Goal: Task Accomplishment & Management: Complete application form

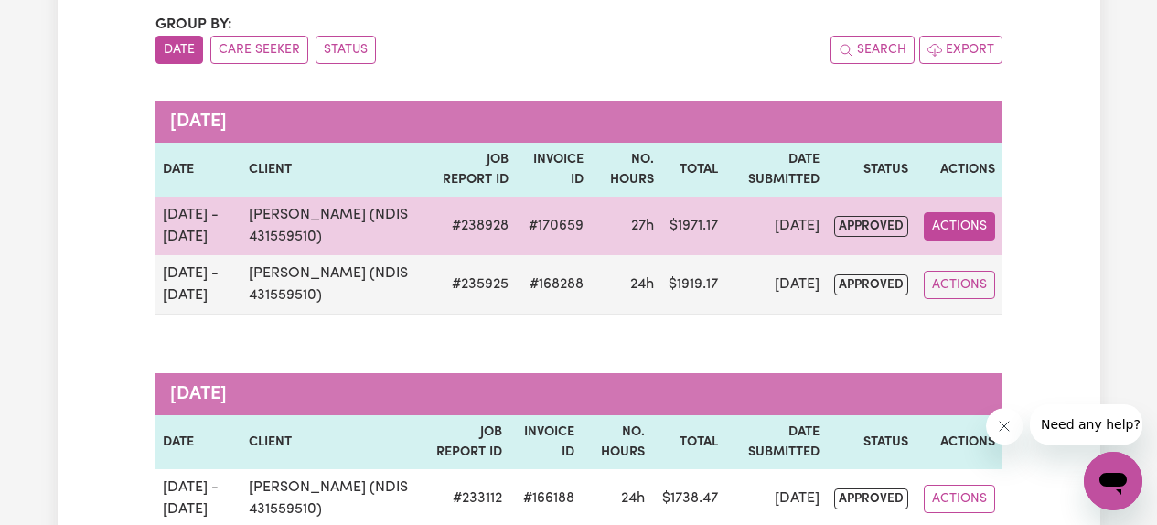
click at [946, 230] on button "Actions" at bounding box center [959, 226] width 71 height 28
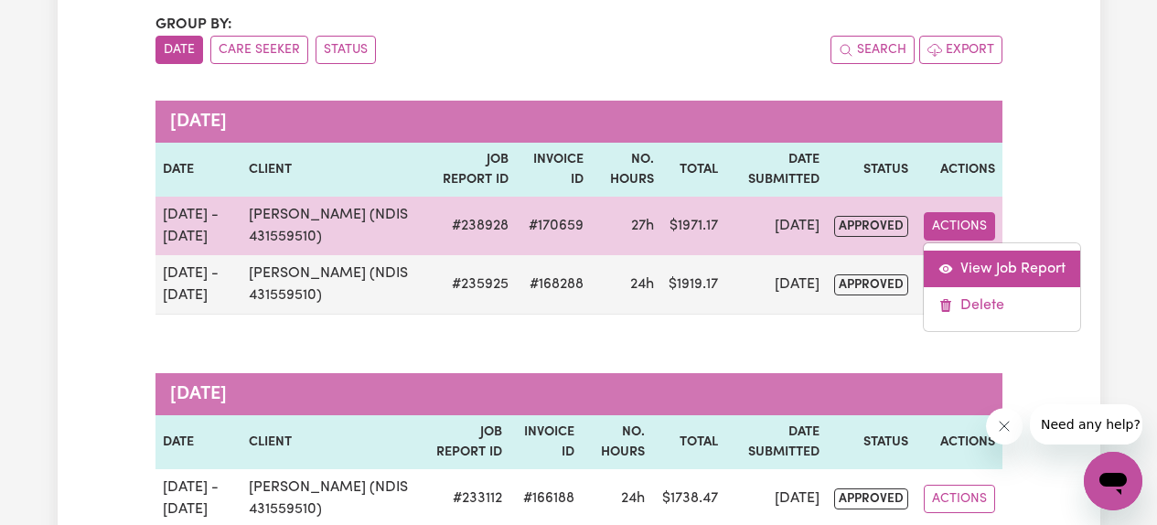
click at [970, 270] on link "View Job Report" at bounding box center [1002, 269] width 156 height 37
select select "pm"
select select "61.07-Weekday"
select select "pm"
select select "61.07-Weekday"
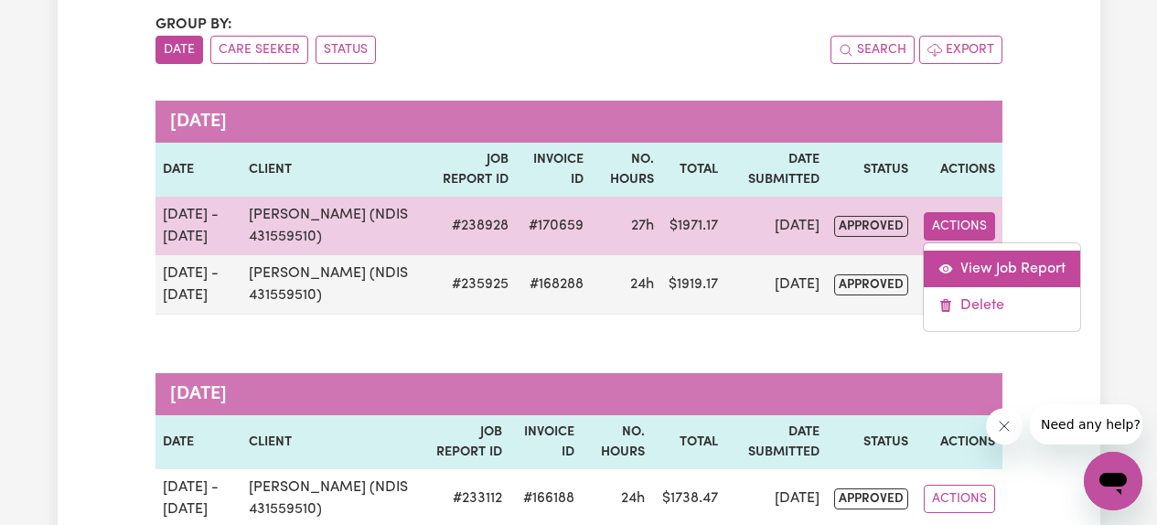
select select "pm"
select select "61.07-Weekday"
select select "pm"
select select "61.07-Weekday"
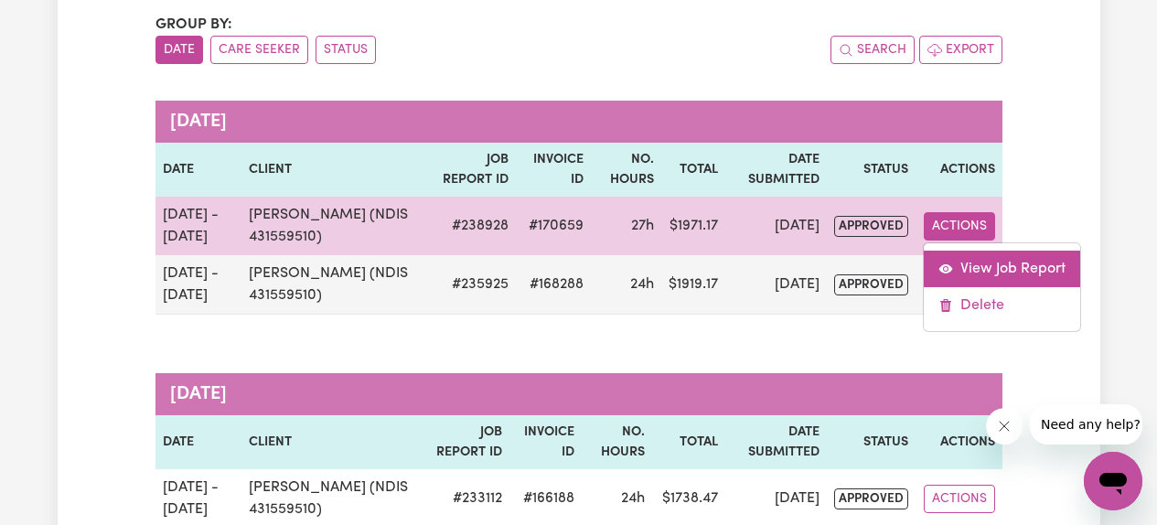
select select "pm"
select select "61.07-Weekday"
select select "pm"
select select "61.07-Weekday"
select select "pm"
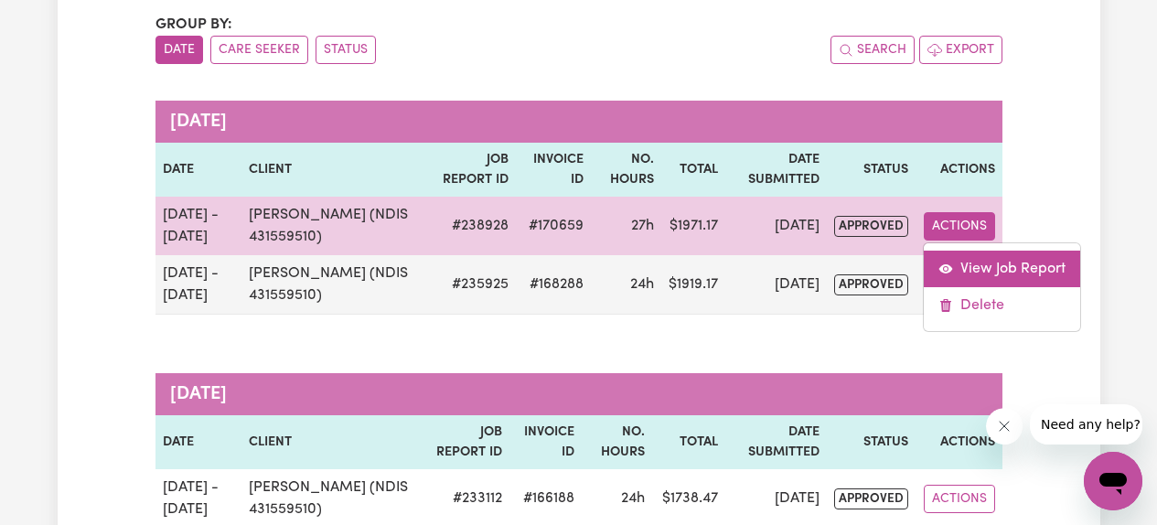
select select "pm"
select select "61.07-Weekday"
select select "pm"
select select "61.07-Weekday"
select select "pm"
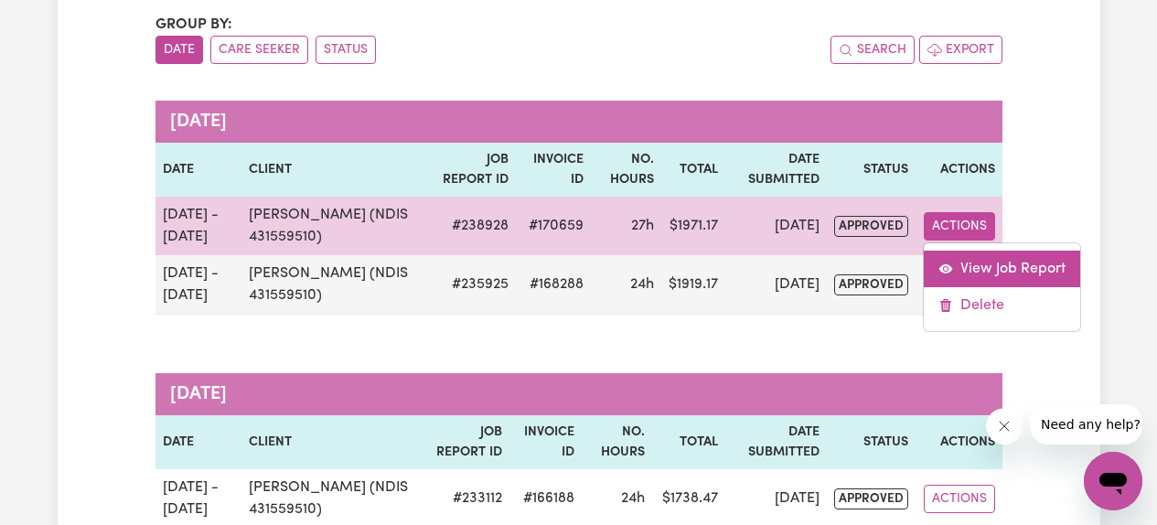
select select "61.07-Weekday"
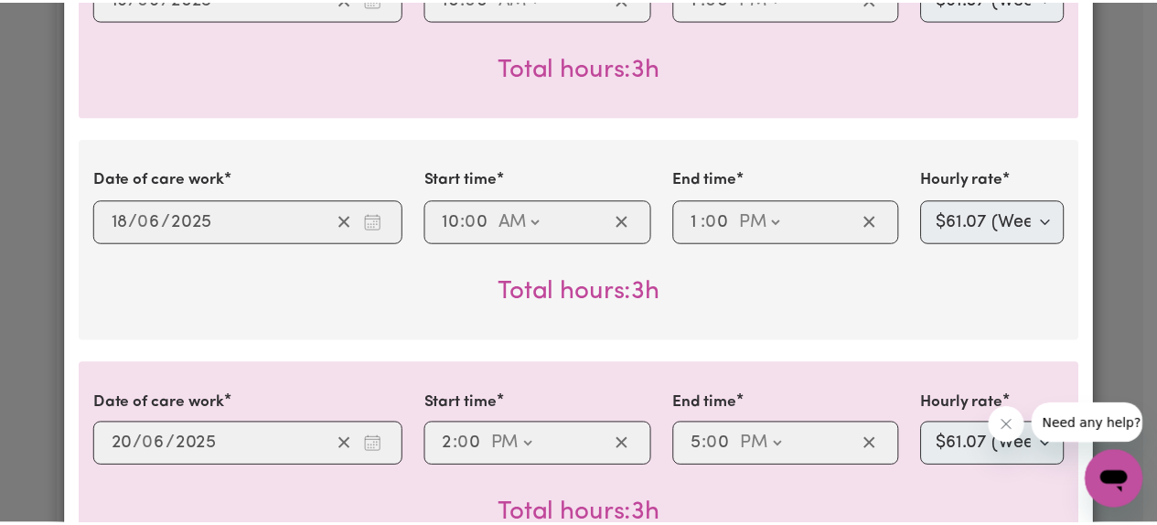
scroll to position [483, 0]
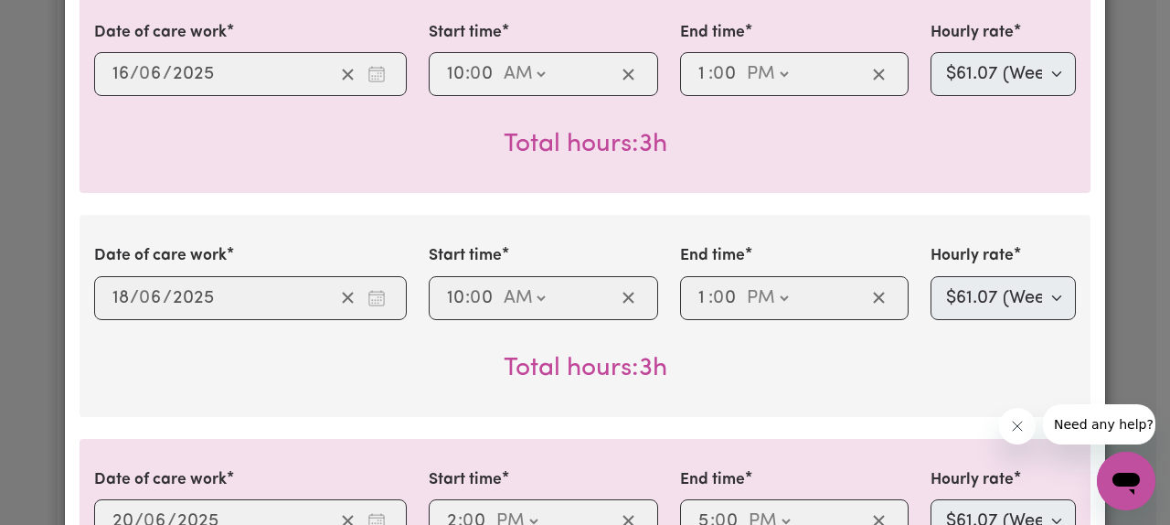
click at [38, 208] on div "Job Report # 238928 - [PERSON_NAME] (NDIS 431559510) Summary Job report # 23892…" at bounding box center [585, 262] width 1170 height 525
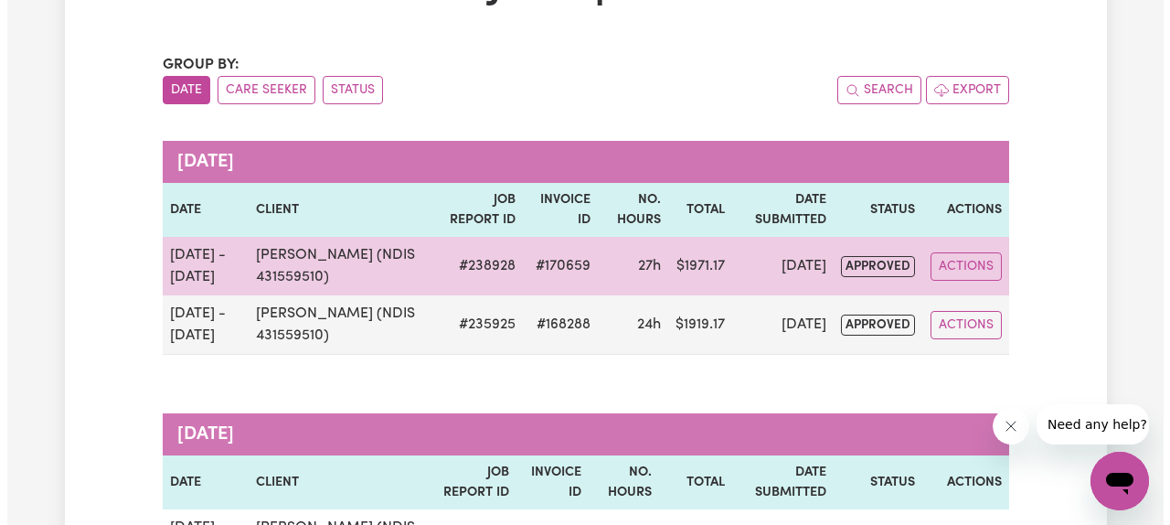
scroll to position [148, 0]
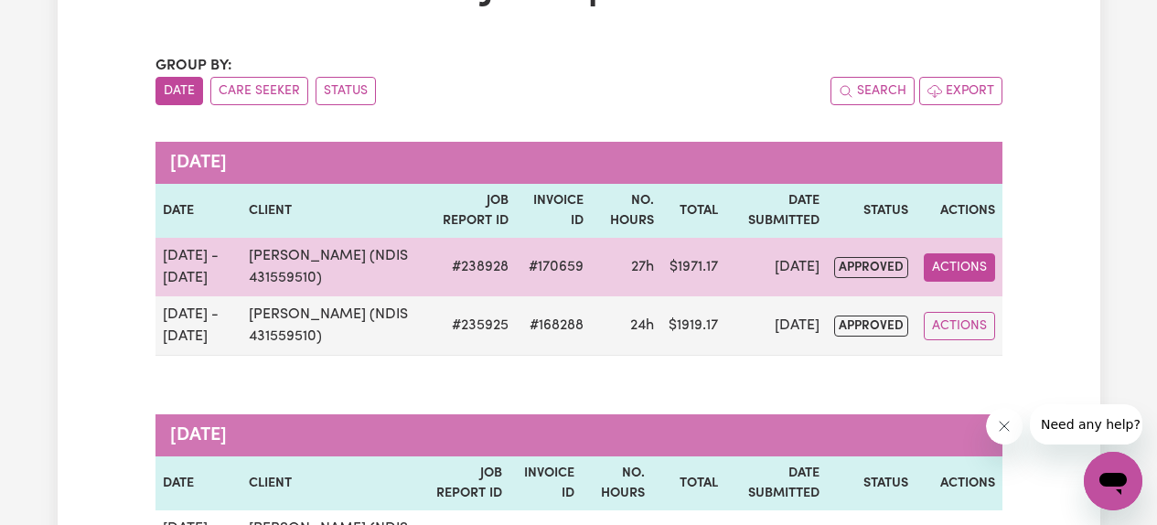
click at [948, 263] on button "Actions" at bounding box center [959, 267] width 71 height 28
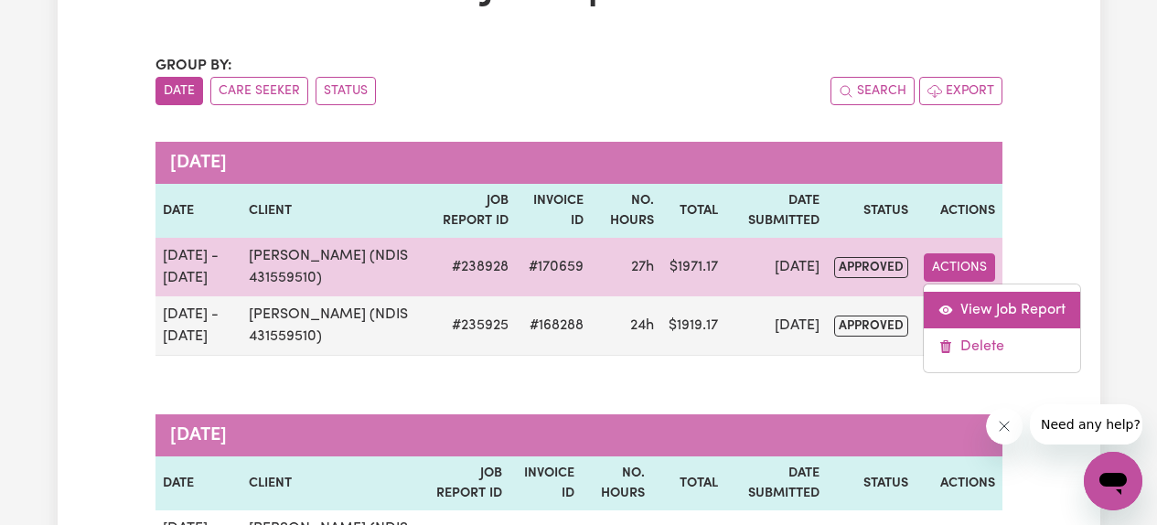
click at [975, 302] on link "View Job Report" at bounding box center [1002, 310] width 156 height 37
select select "pm"
select select "61.07-Weekday"
select select "pm"
select select "61.07-Weekday"
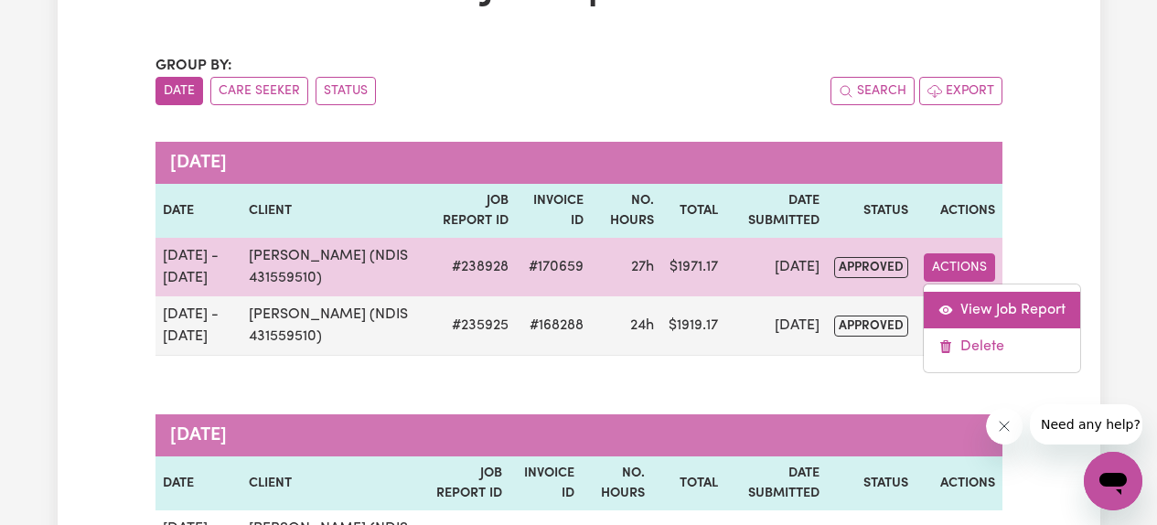
select select "pm"
select select "61.07-Weekday"
select select "pm"
select select "61.07-Weekday"
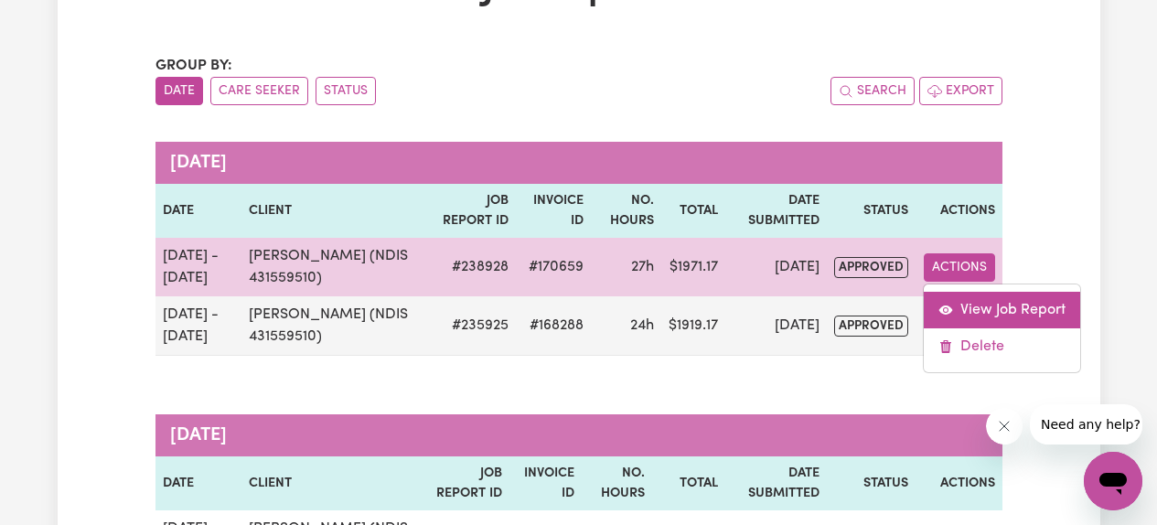
select select "pm"
select select "61.07-Weekday"
select select "pm"
select select "61.07-Weekday"
select select "pm"
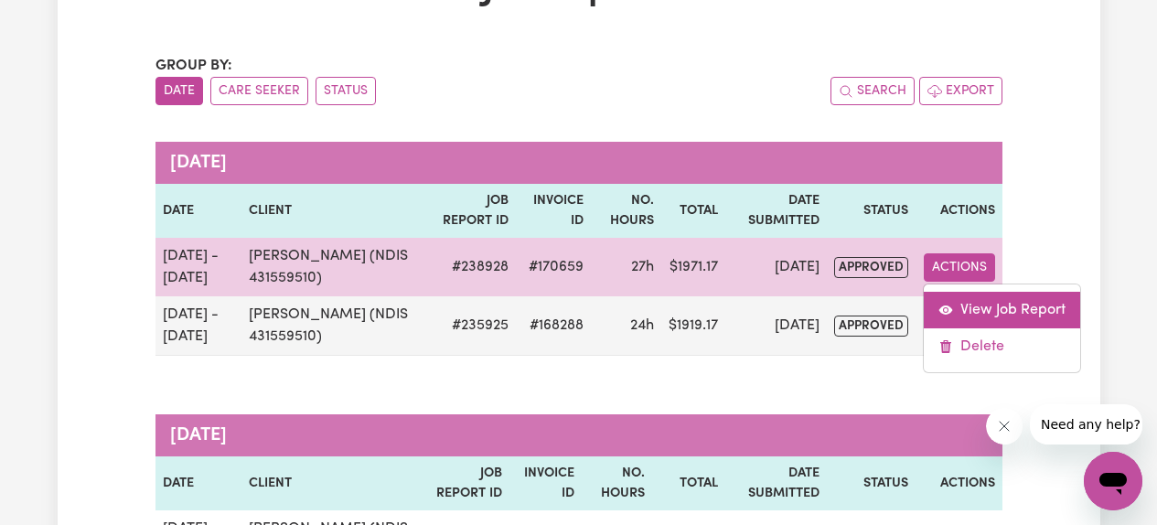
select select "pm"
select select "61.07-Weekday"
select select "pm"
select select "61.07-Weekday"
select select "pm"
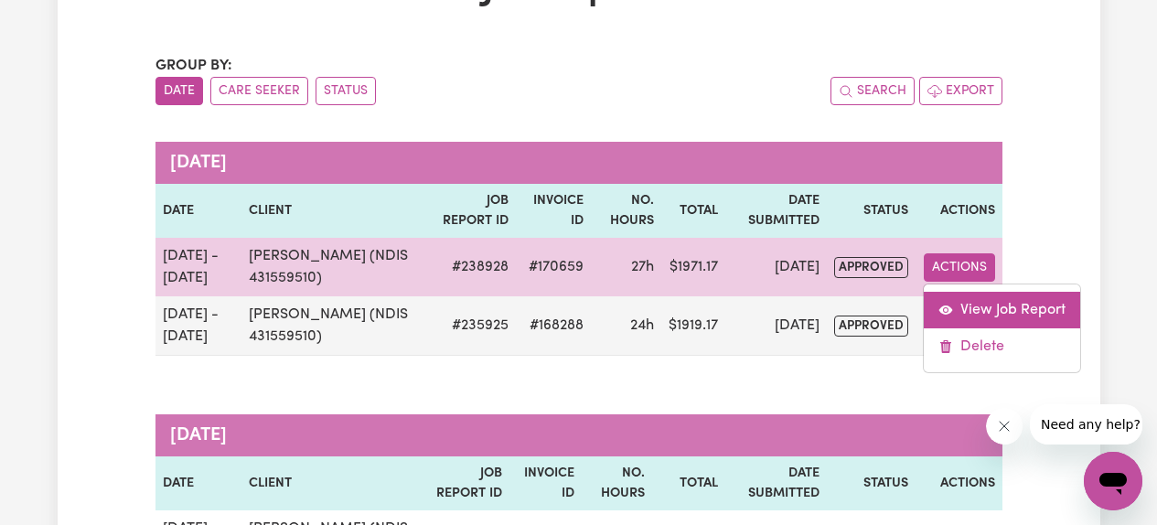
select select "61.07-Weekday"
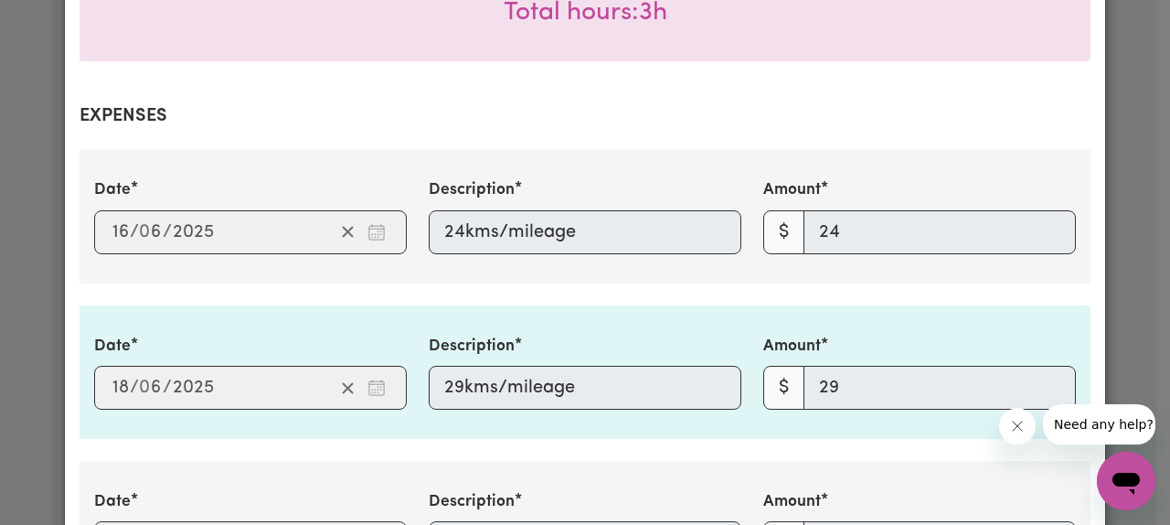
scroll to position [2413, 0]
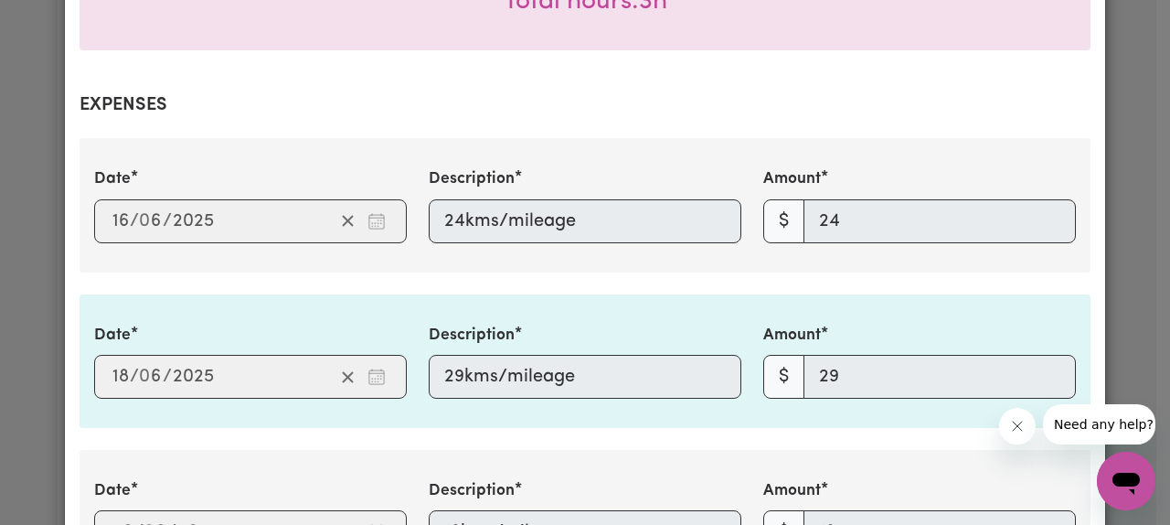
click at [26, 209] on div "Job Report # 238928 - [PERSON_NAME] (NDIS 431559510) Summary Job report # 23892…" at bounding box center [585, 262] width 1170 height 525
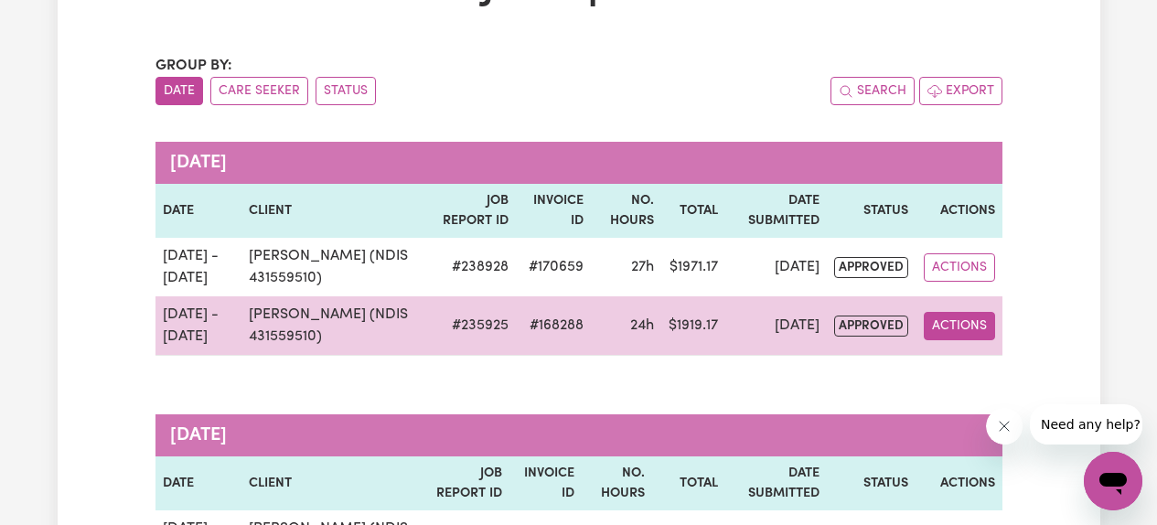
click at [953, 331] on button "Actions" at bounding box center [959, 326] width 71 height 28
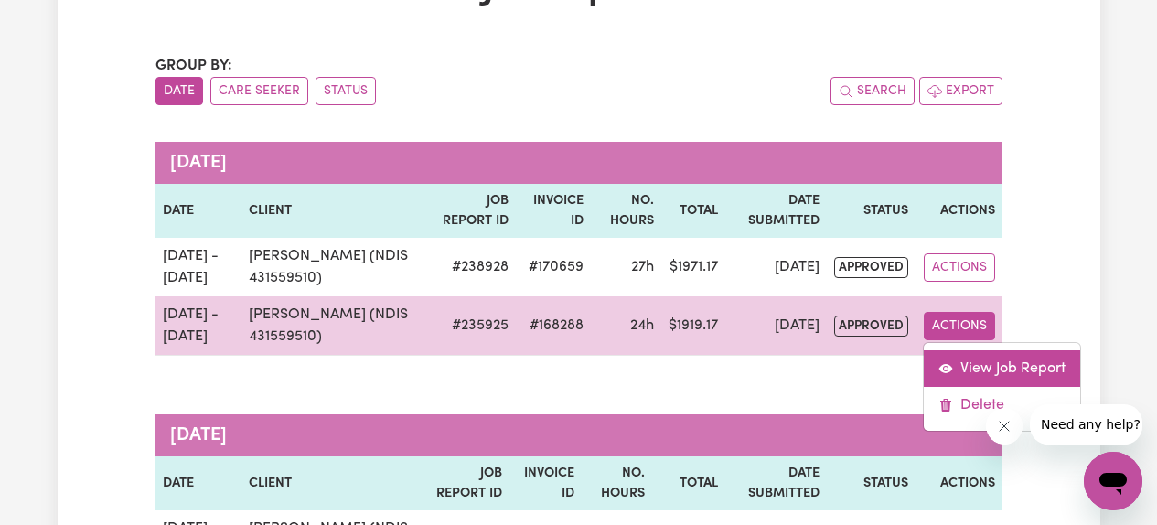
click at [1009, 369] on link "View Job Report" at bounding box center [1002, 368] width 156 height 37
select select "pm"
select select "61.07-Weekday"
select select "pm"
select select "61.07-Weekday"
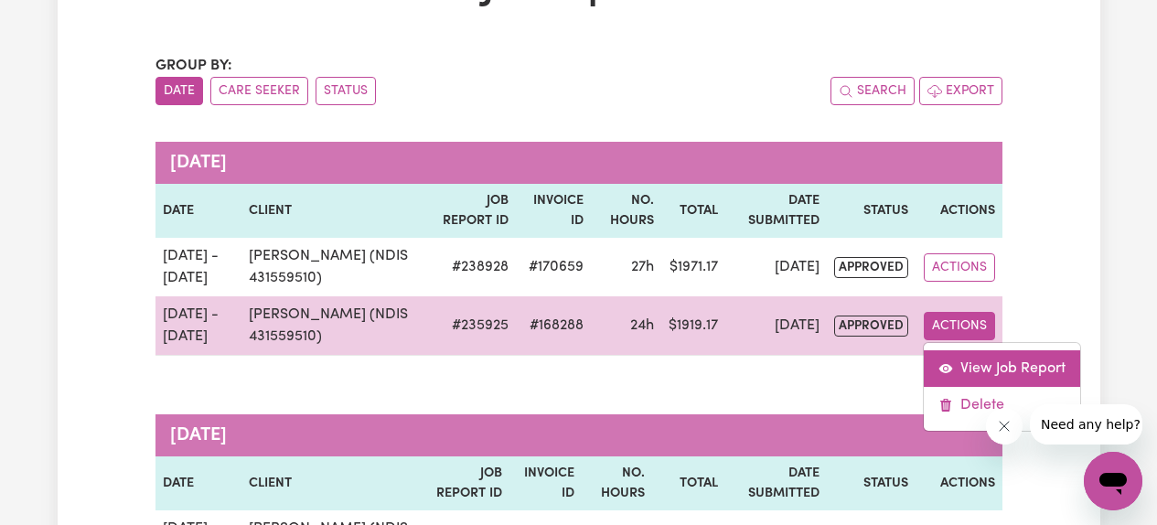
select select "pm"
select select "61.07-Weekday"
select select "pm"
select select "61.07-Weekday"
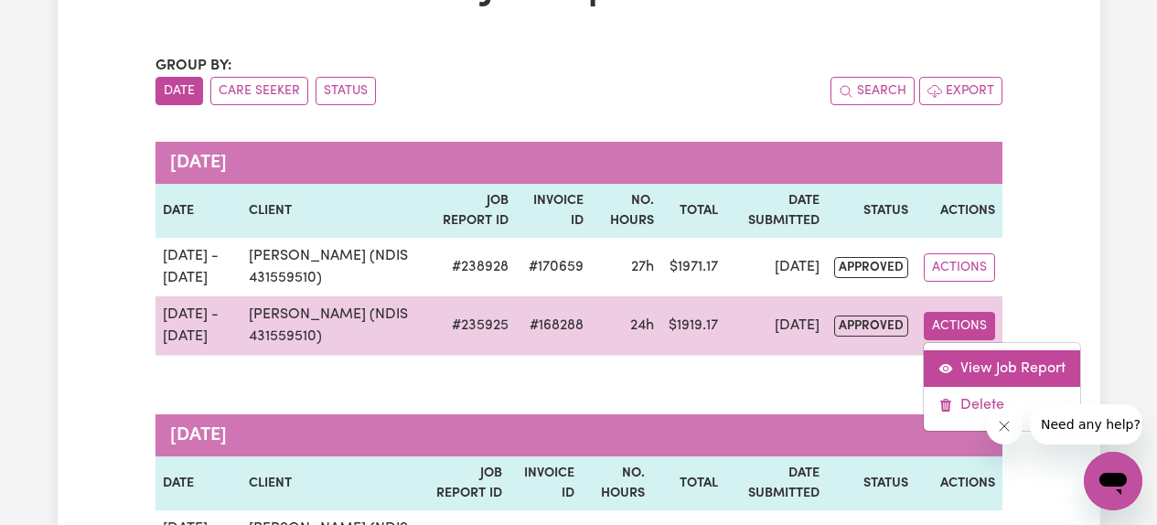
select select "pm"
select select "61.07-Weekday"
select select "pm"
select select "61.07-Weekday"
select select "pm"
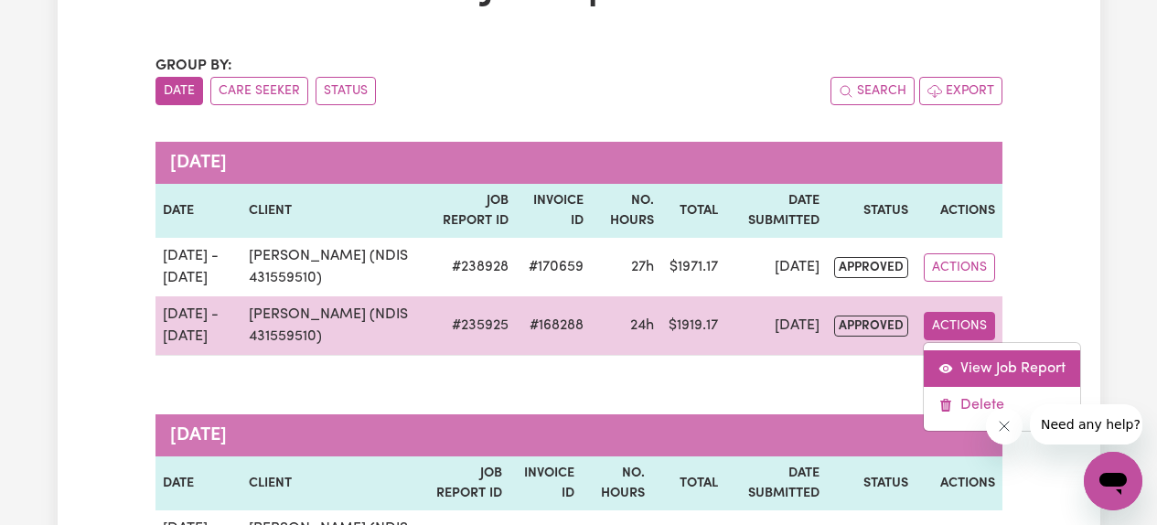
select select "pm"
select select "61.07-Weekday"
select select "pm"
select select "61.07-Weekday"
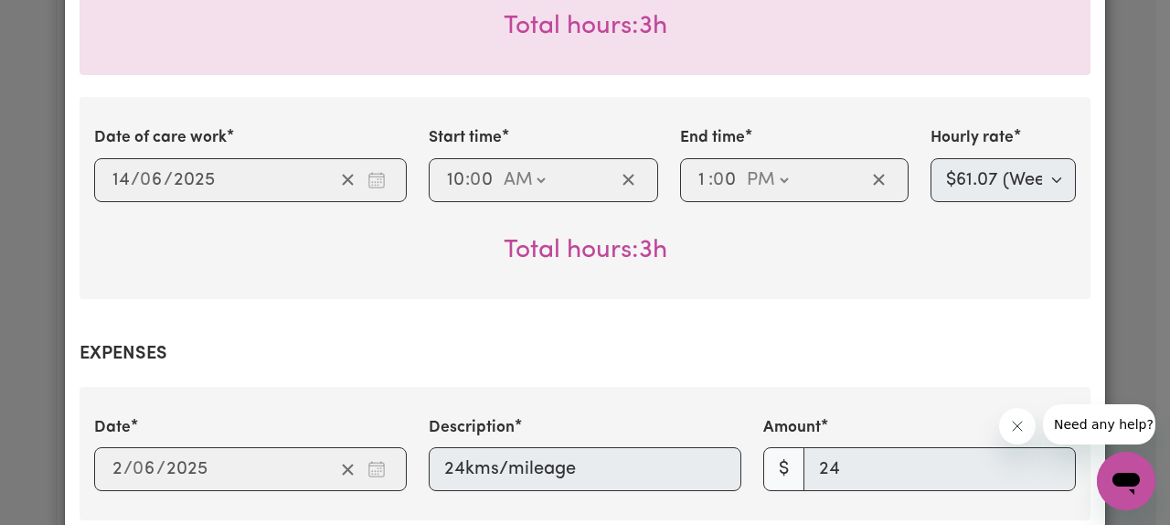
scroll to position [1923, 0]
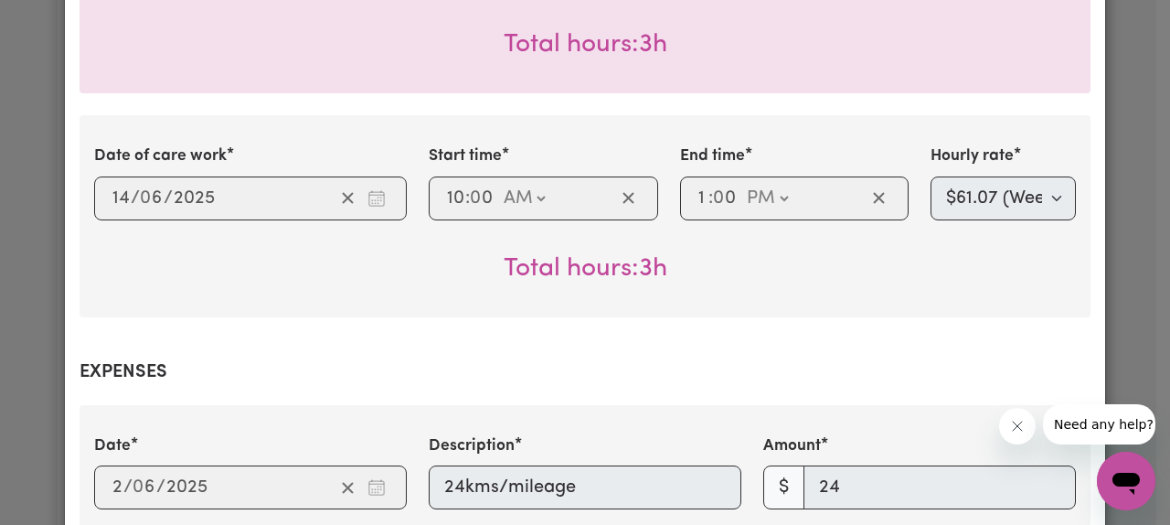
click at [19, 310] on div "Job Report # 235925 - [PERSON_NAME] (NDIS 431559510) Summary Job report # 23592…" at bounding box center [585, 262] width 1170 height 525
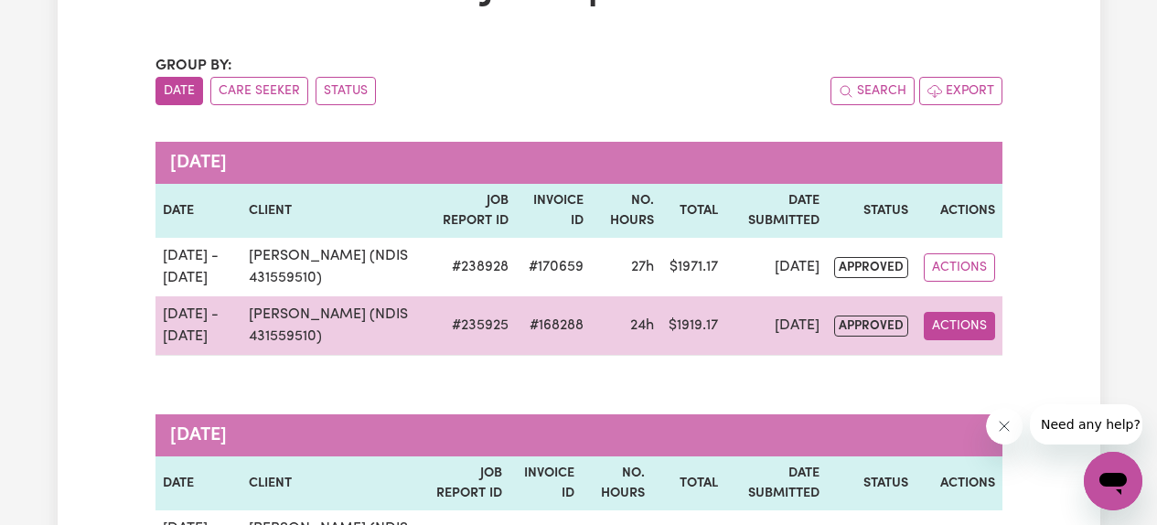
click at [954, 331] on button "Actions" at bounding box center [959, 326] width 71 height 28
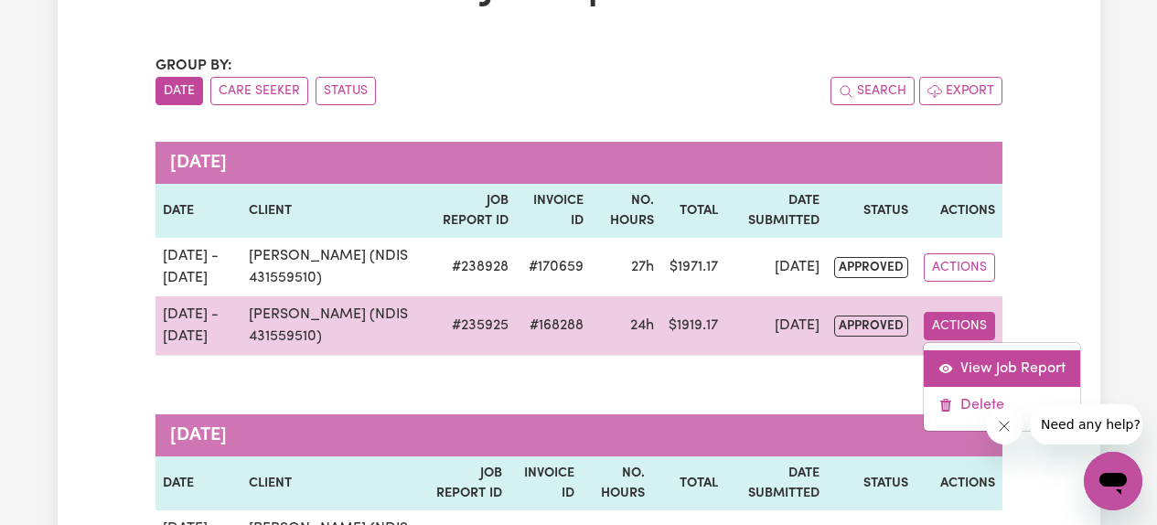
click at [959, 372] on link "View Job Report" at bounding box center [1002, 368] width 156 height 37
select select "pm"
select select "61.07-Weekday"
select select "pm"
select select "61.07-Weekday"
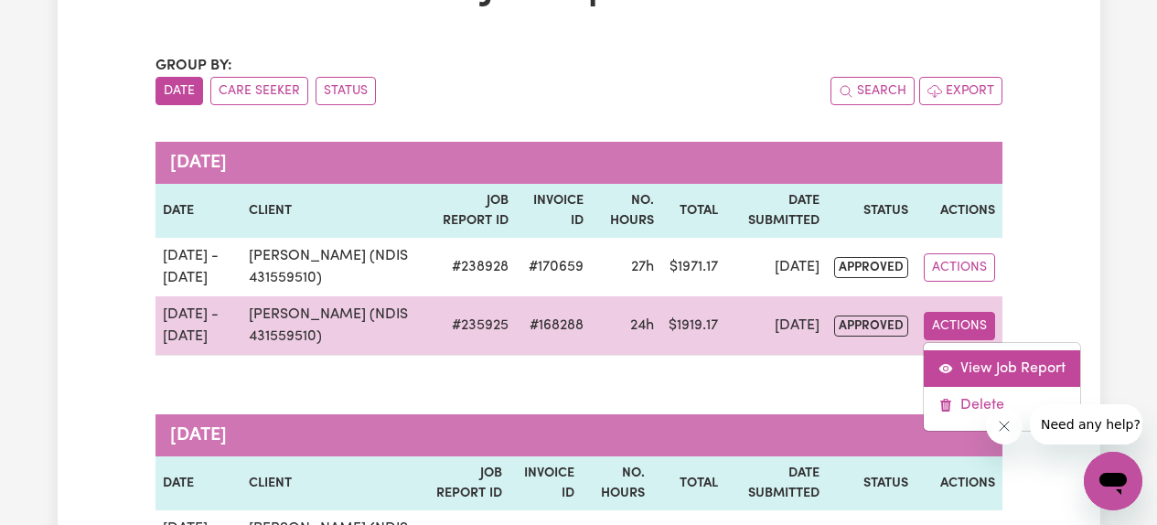
select select "pm"
select select "61.07-Weekday"
select select "pm"
select select "61.07-Weekday"
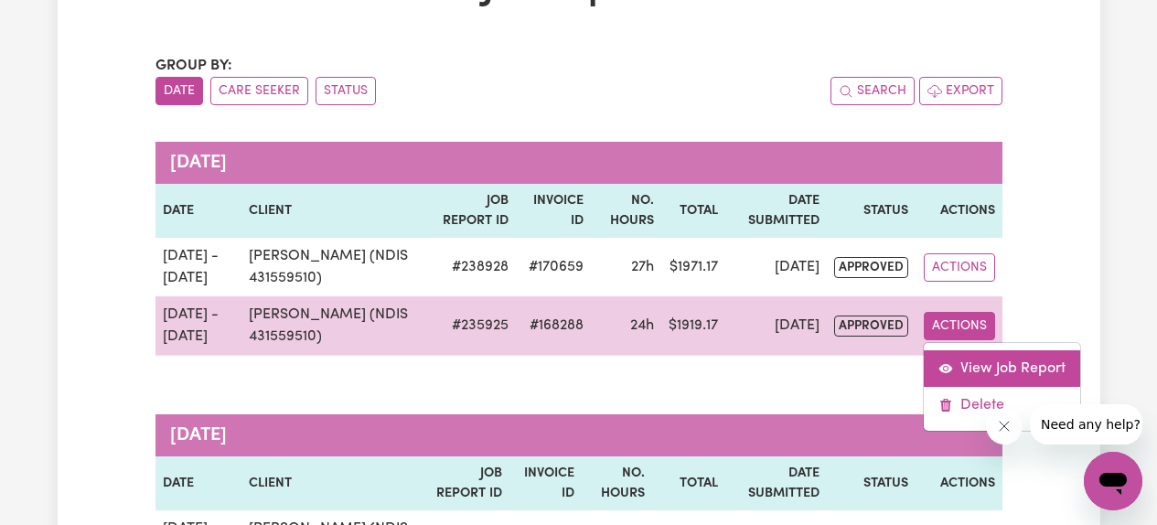
select select "pm"
select select "61.07-Weekday"
select select "pm"
select select "61.07-Weekday"
select select "pm"
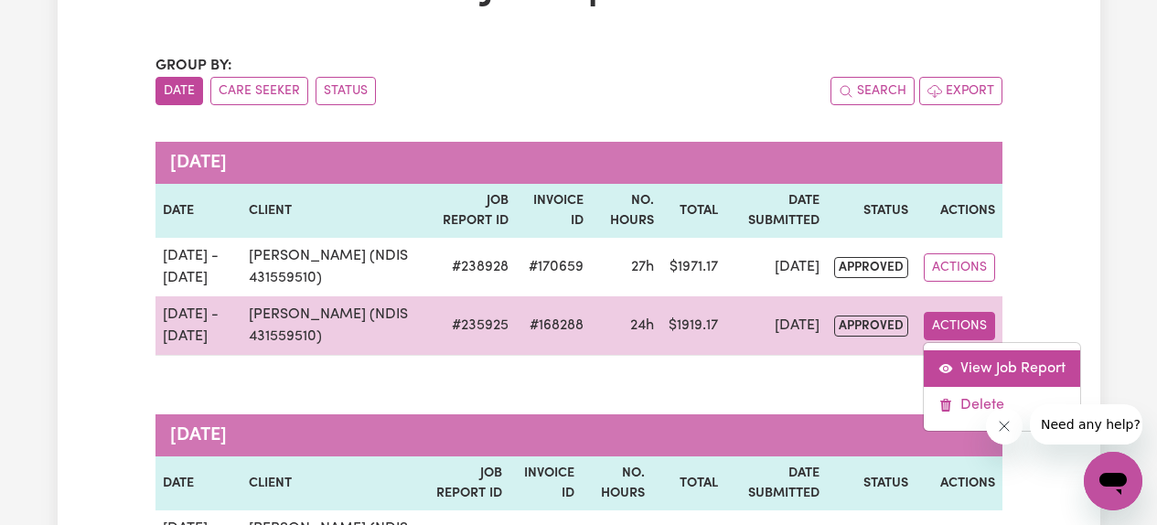
select select "pm"
select select "61.07-Weekday"
select select "pm"
select select "61.07-Weekday"
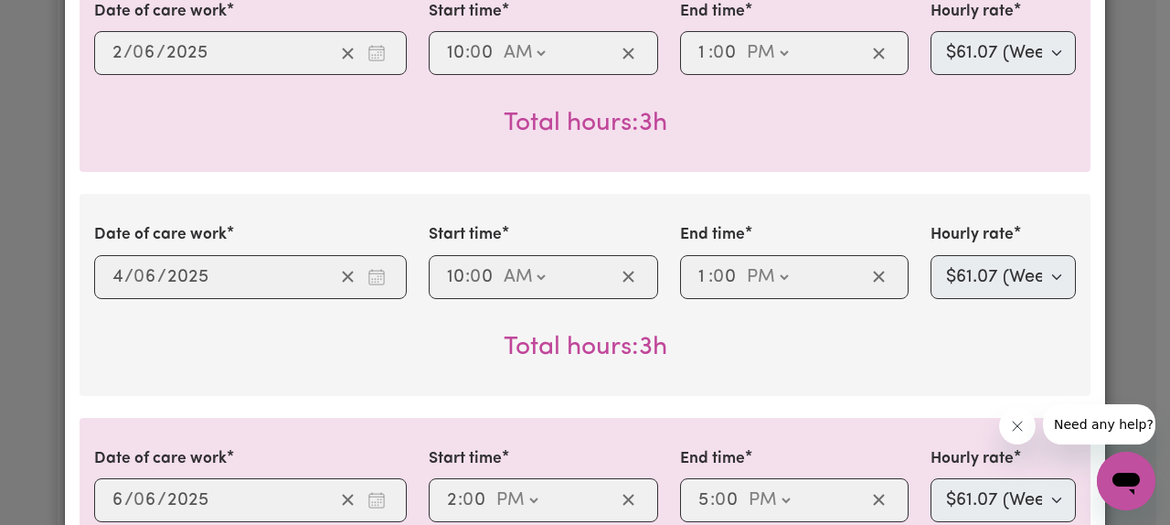
scroll to position [498, 0]
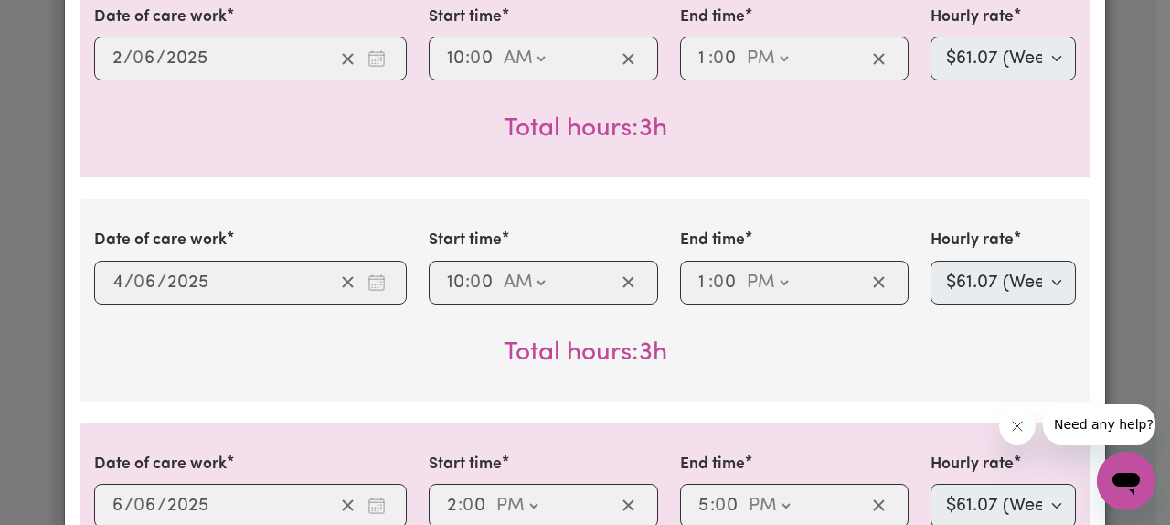
click at [45, 229] on div "Job Report # 235925 - [PERSON_NAME] (NDIS 431559510) Summary Job report # 23592…" at bounding box center [585, 262] width 1170 height 525
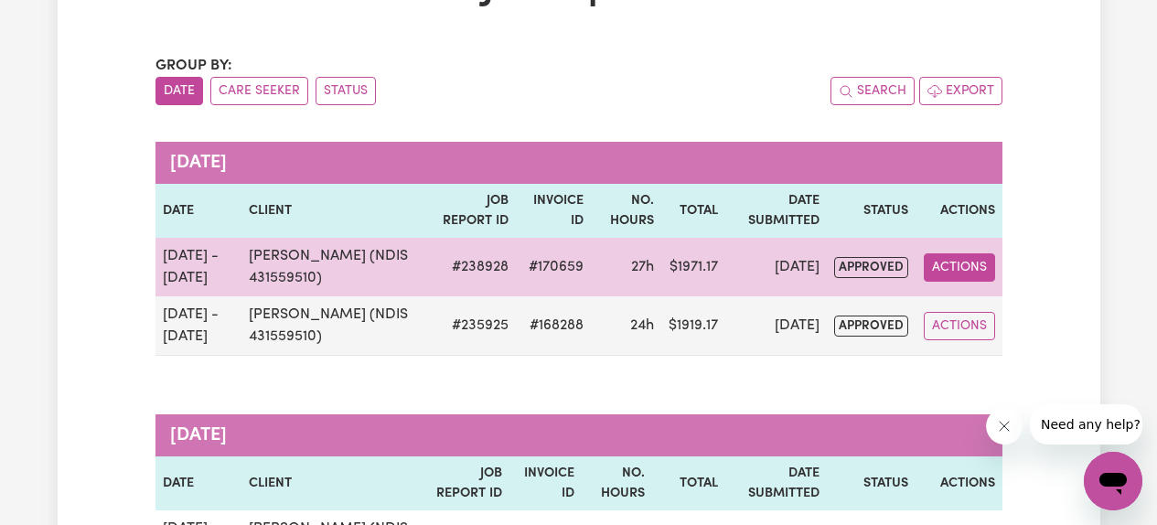
click at [960, 264] on button "Actions" at bounding box center [959, 267] width 71 height 28
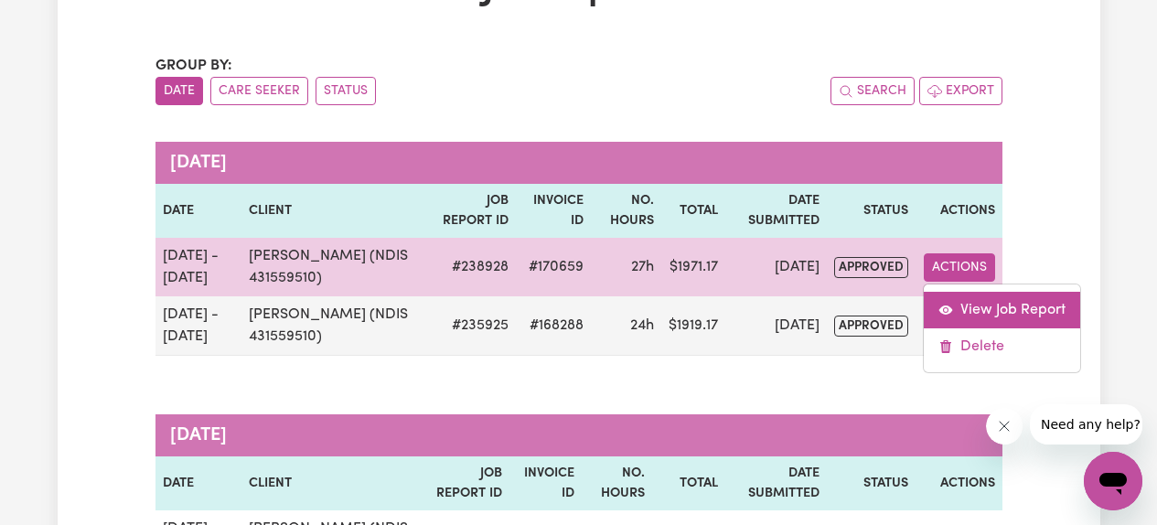
click at [959, 301] on link "View Job Report" at bounding box center [1002, 310] width 156 height 37
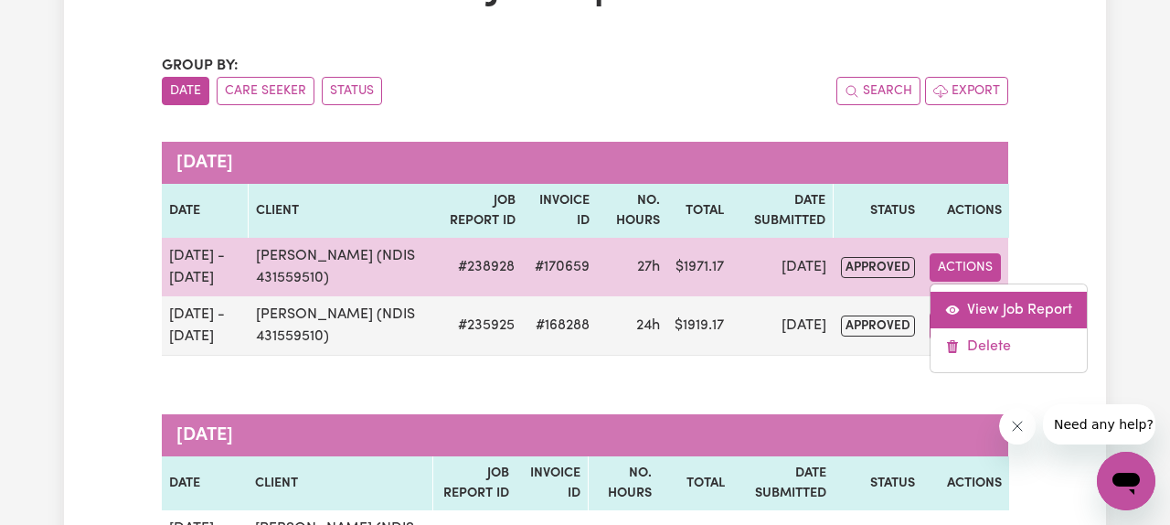
select select "pm"
select select "61.07-Weekday"
select select "pm"
select select "61.07-Weekday"
select select "pm"
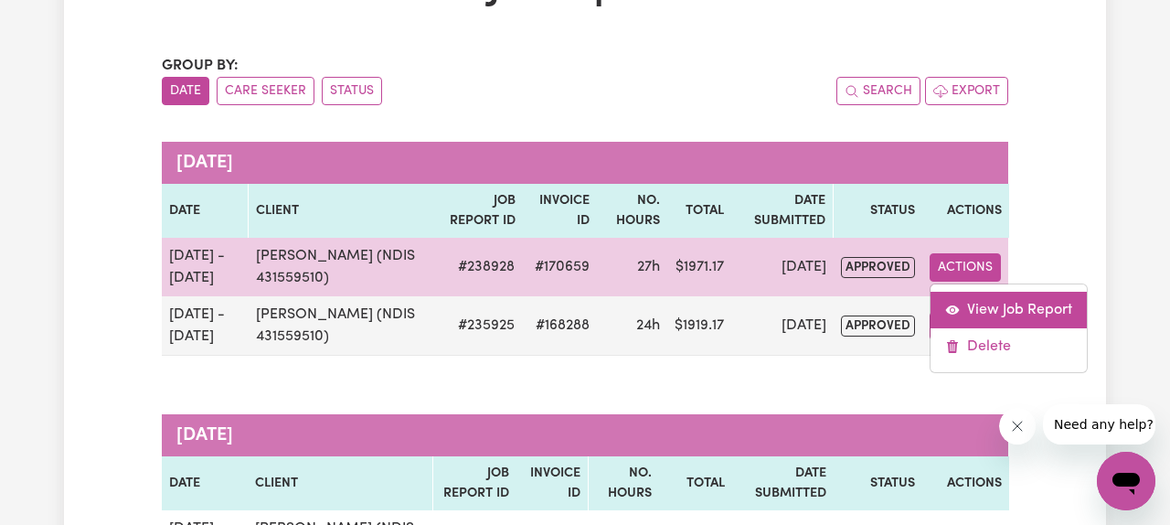
select select "pm"
select select "61.07-Weekday"
select select "pm"
select select "61.07-Weekday"
select select "pm"
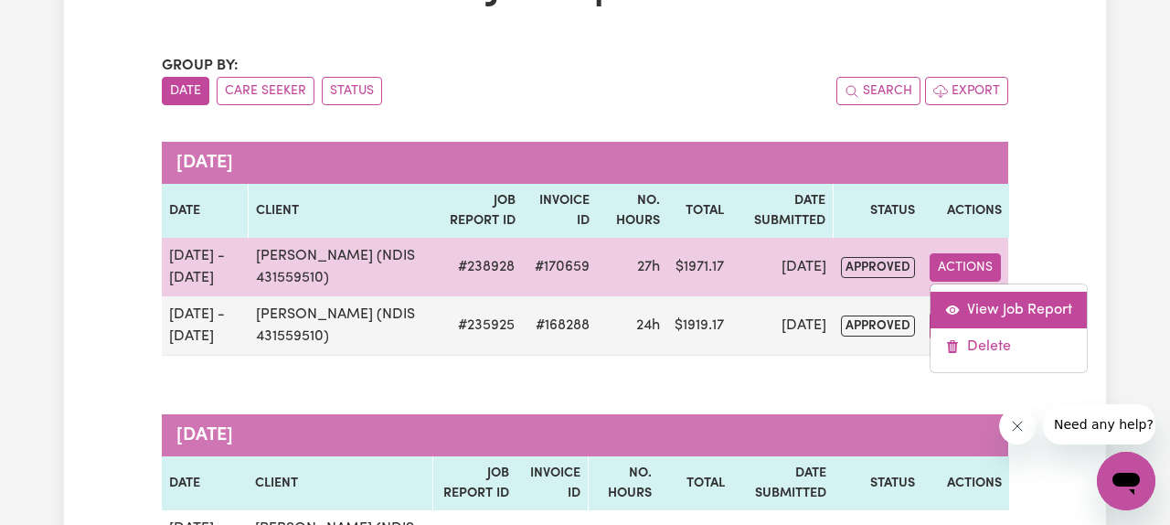
select select "61.07-Weekday"
select select "pm"
select select "61.07-Weekday"
select select "pm"
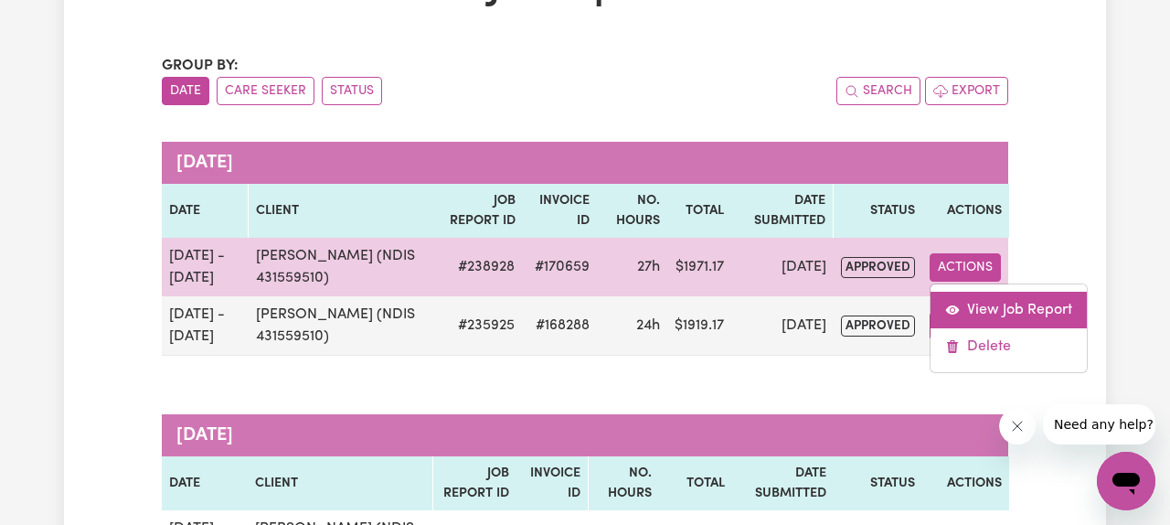
select select "61.07-Weekday"
select select "pm"
select select "61.07-Weekday"
select select "pm"
select select "61.07-Weekday"
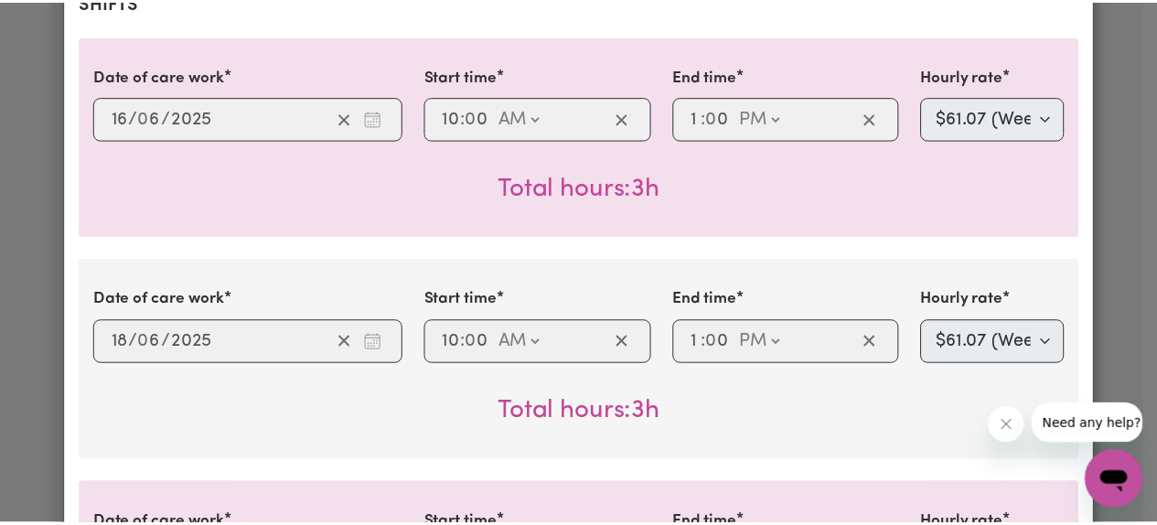
scroll to position [437, 0]
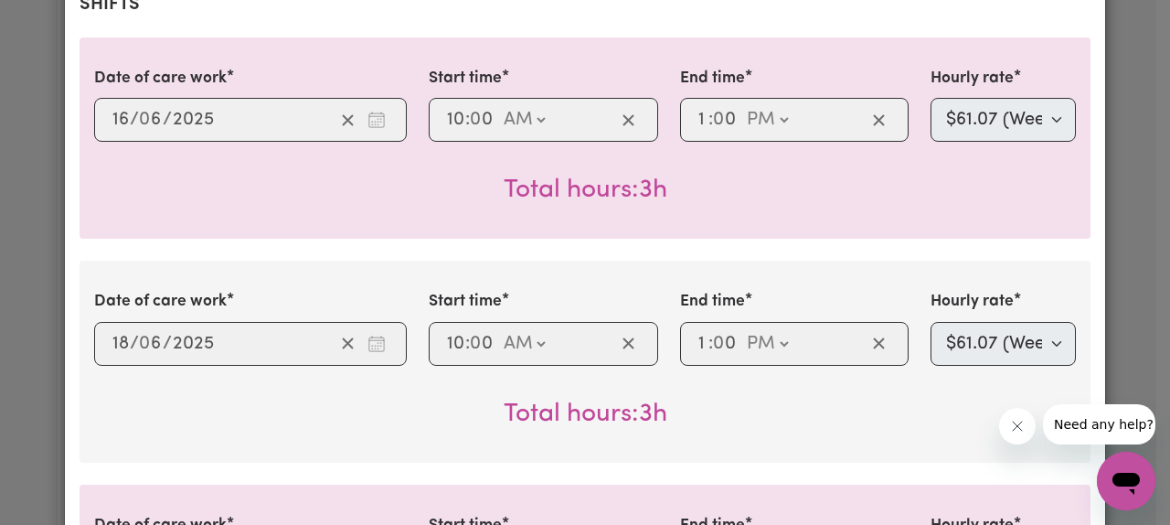
click at [17, 243] on div "Job Report # 238928 - [PERSON_NAME] (NDIS 431559510) Summary Job report # 23892…" at bounding box center [585, 262] width 1170 height 525
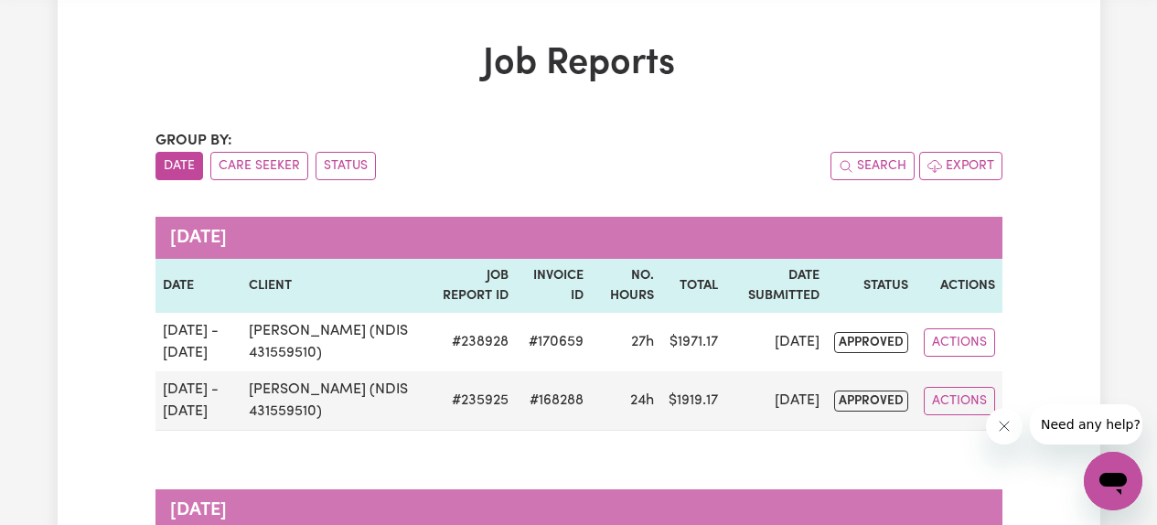
scroll to position [0, 0]
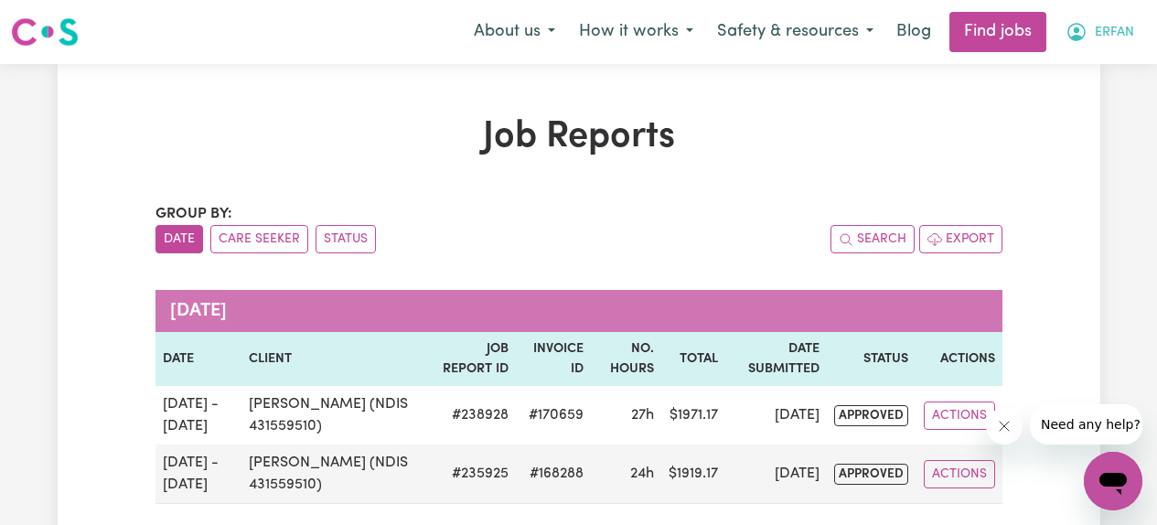
click at [1095, 35] on span "ERFAN" at bounding box center [1114, 33] width 39 height 20
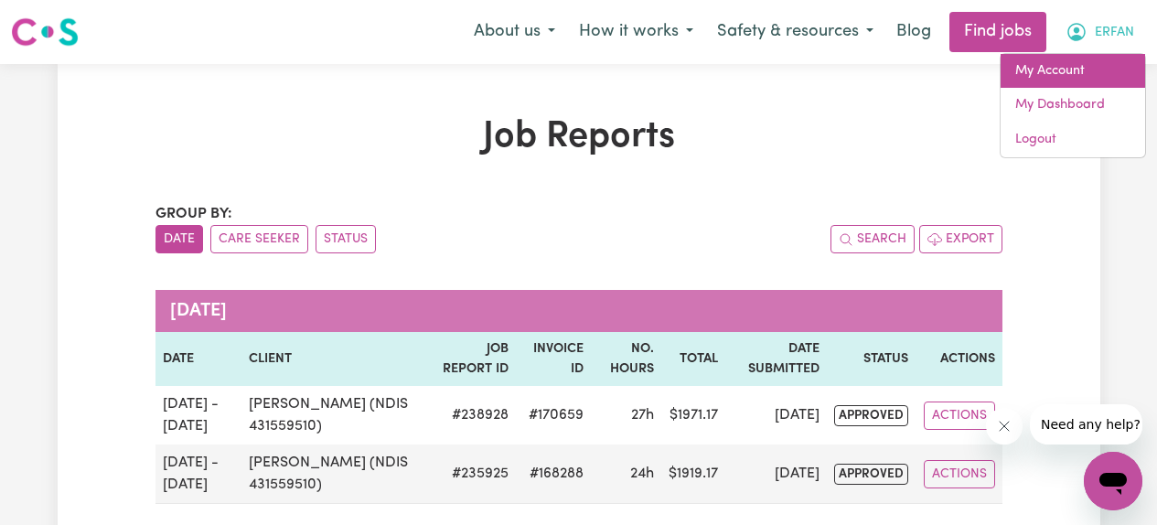
click at [1044, 66] on link "My Account" at bounding box center [1072, 71] width 144 height 35
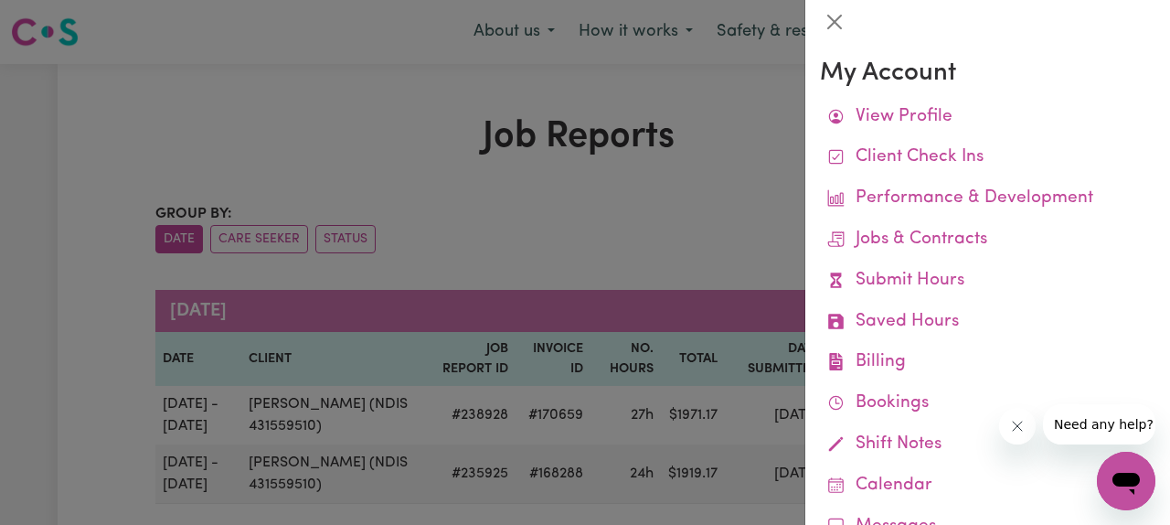
click at [468, 134] on div at bounding box center [585, 262] width 1170 height 525
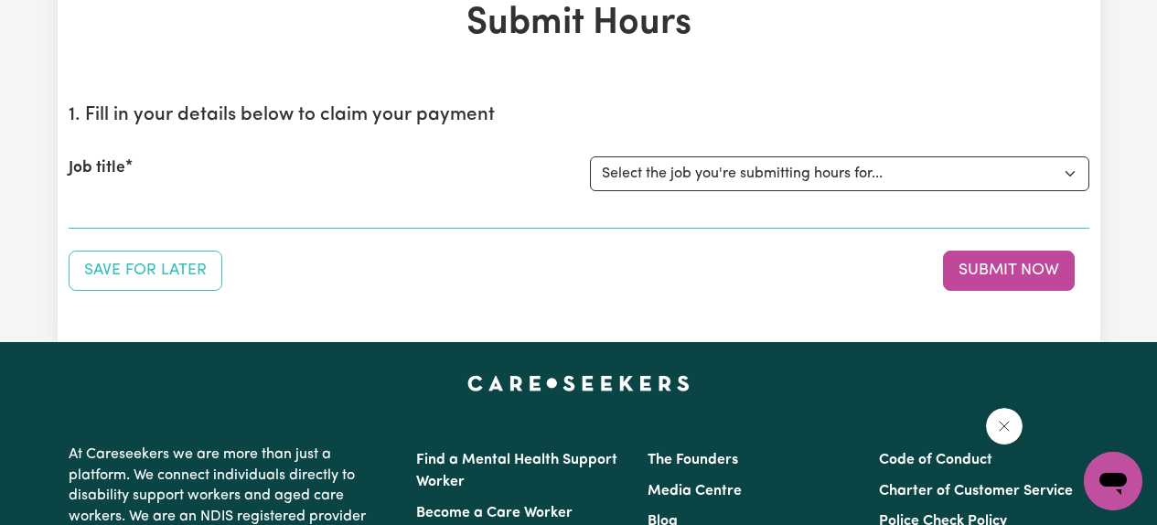
select select "3922"
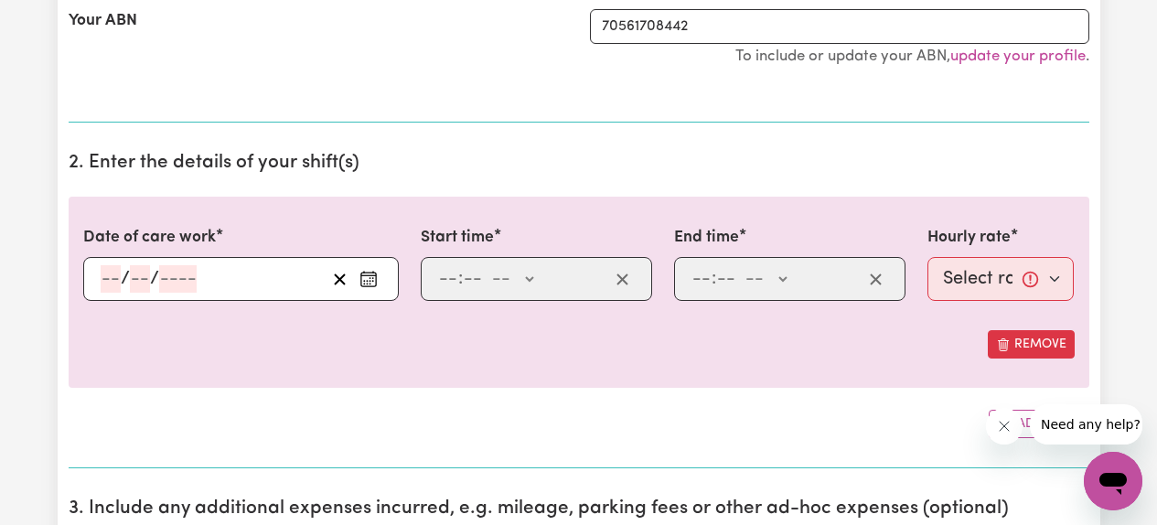
scroll to position [423, 0]
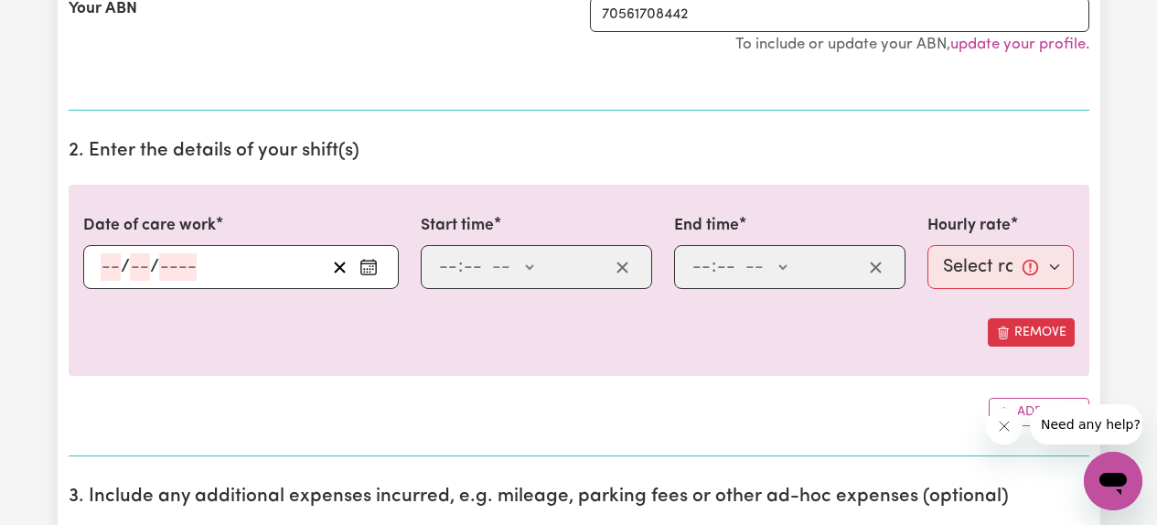
click at [369, 270] on icon "Enter the date of care work" at bounding box center [368, 267] width 18 height 18
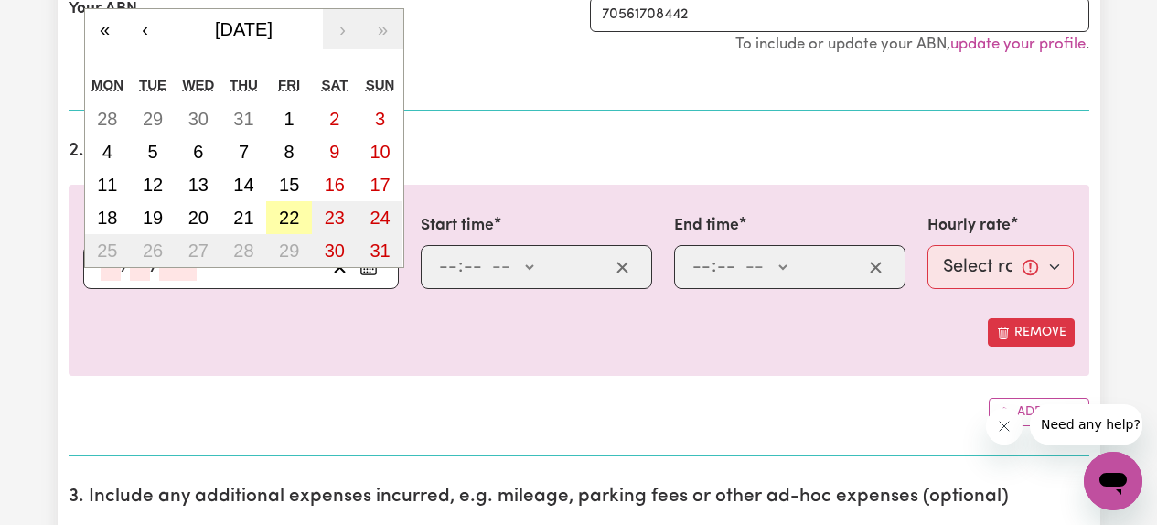
click at [295, 216] on abbr "22" at bounding box center [289, 218] width 20 height 20
type input "[DATE]"
type input "22"
type input "8"
type input "2025"
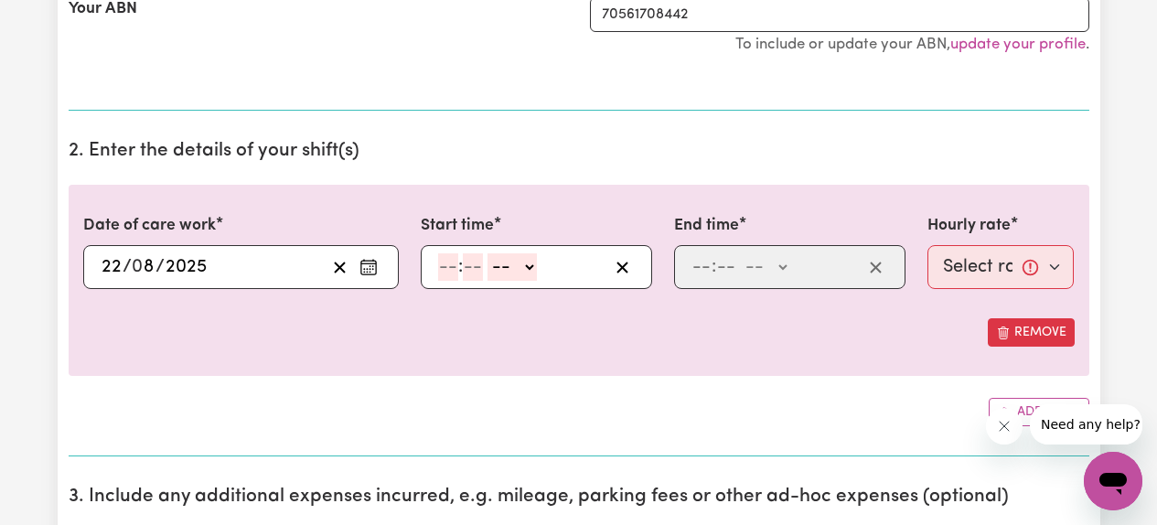
click at [456, 265] on input "number" at bounding box center [448, 266] width 20 height 27
type input "12"
click at [456, 265] on span ":" at bounding box center [458, 267] width 5 height 20
click at [475, 272] on input "number" at bounding box center [471, 266] width 20 height 27
type input "00"
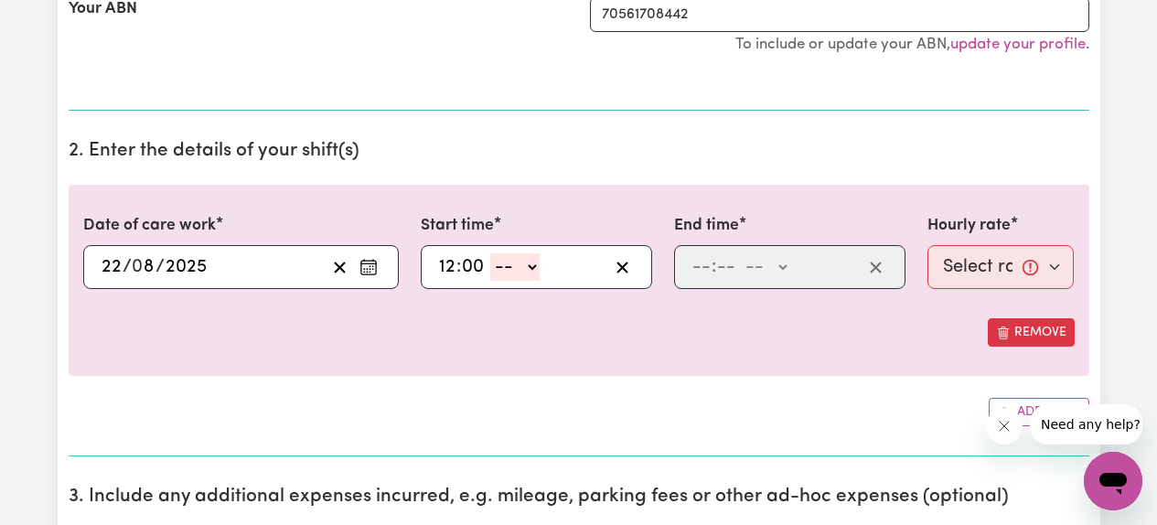
click at [523, 261] on select "-- AM PM" at bounding box center [514, 266] width 49 height 27
select select "pm"
type input "12:00"
type input "0"
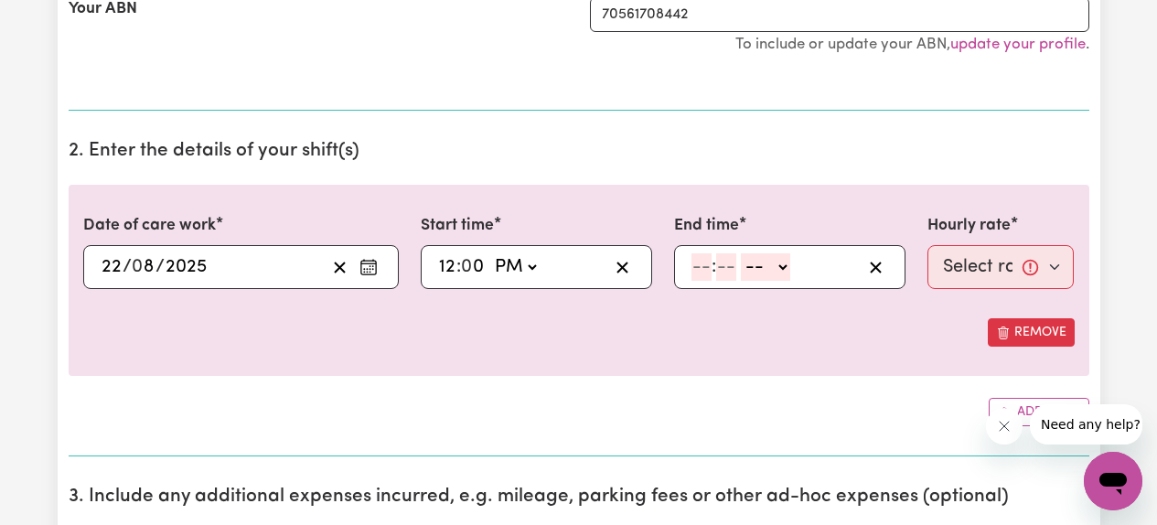
click at [708, 270] on input "number" at bounding box center [701, 266] width 20 height 27
type input "3"
type input "00"
click at [761, 271] on select "-- AM PM" at bounding box center [761, 266] width 49 height 27
select select "pm"
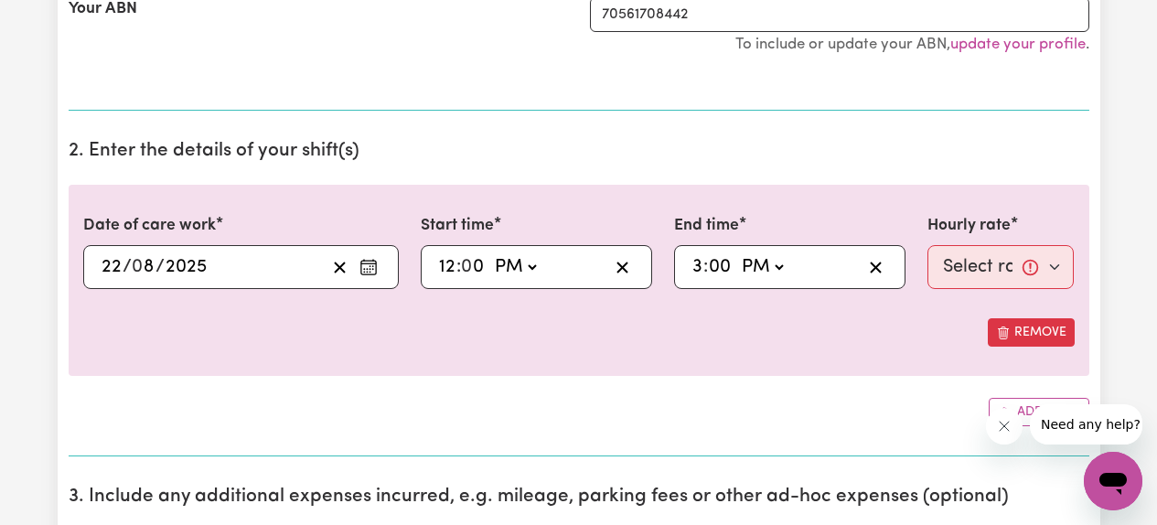
type input "15:00"
type input "0"
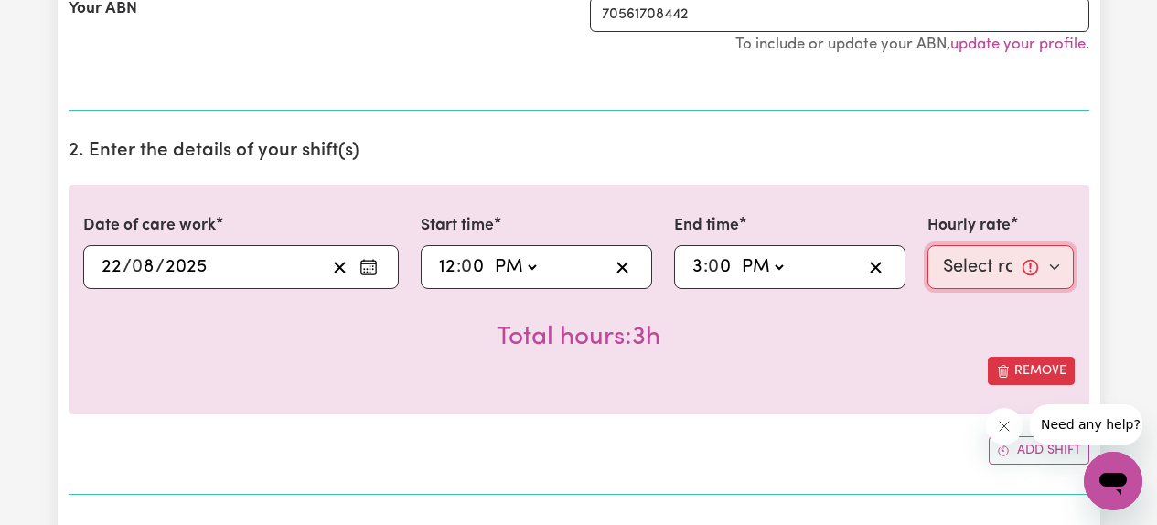
click at [957, 277] on select "Select rate... $61.07 (Weekday) $85.94 (Saturday) $110.81 (Sunday) $135.68 (Pub…" at bounding box center [1000, 267] width 147 height 44
